Goal: Information Seeking & Learning: Stay updated

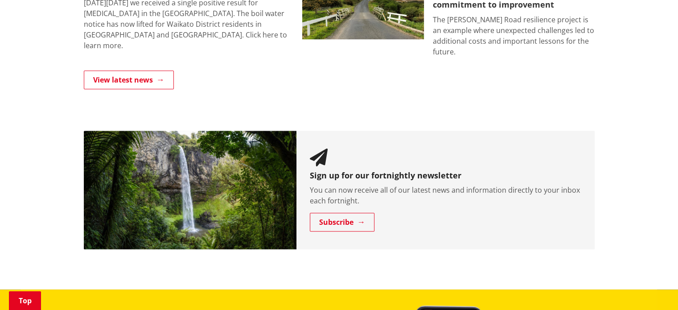
scroll to position [775, 0]
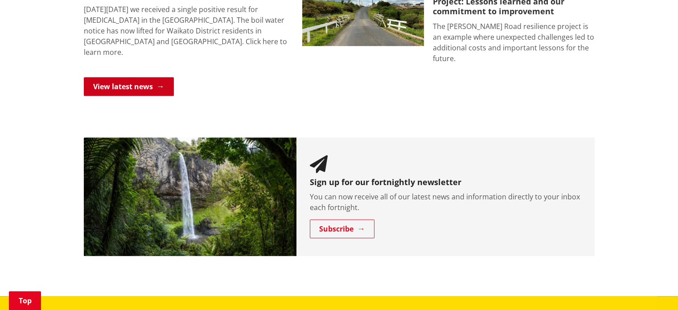
click at [116, 77] on link "View latest news" at bounding box center [129, 86] width 90 height 19
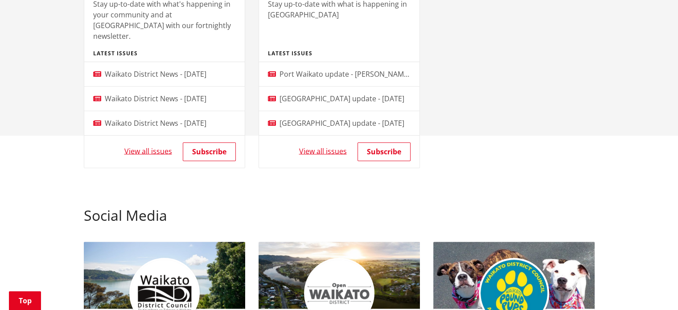
scroll to position [579, 0]
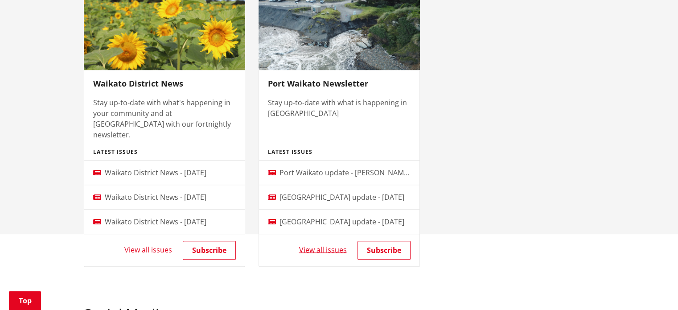
click at [159, 244] on link "View all issues" at bounding box center [148, 249] width 48 height 10
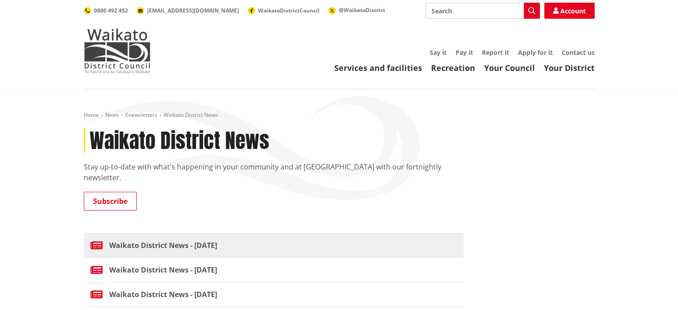
click at [144, 240] on span "Waikato District News - [DATE]" at bounding box center [163, 245] width 108 height 11
